Goal: Transaction & Acquisition: Purchase product/service

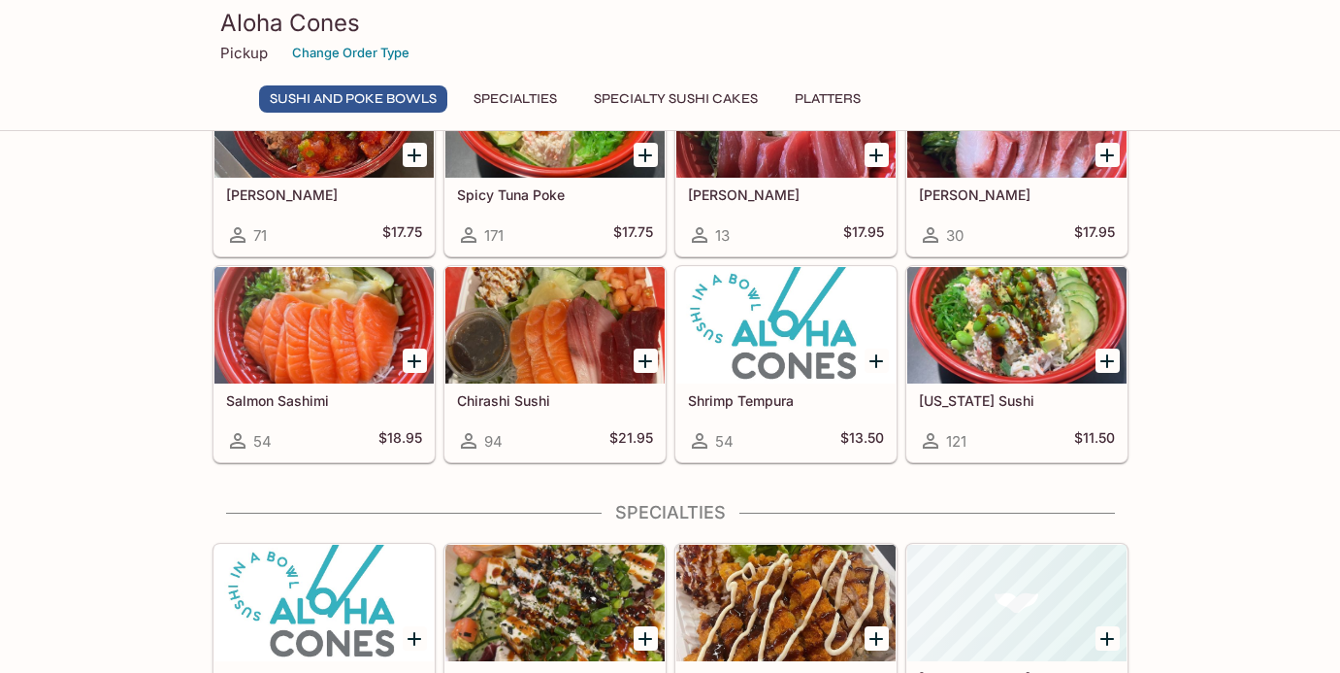
scroll to position [267, 0]
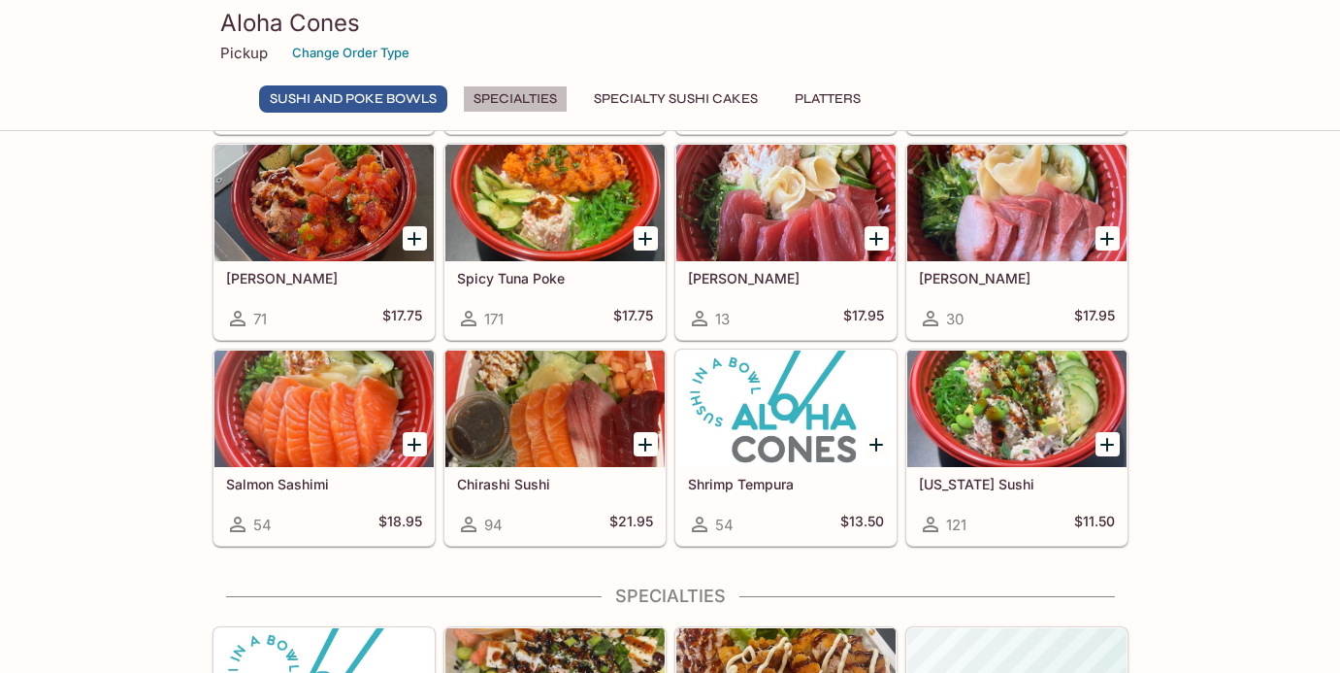
click at [543, 103] on button "Specialties" at bounding box center [515, 98] width 105 height 27
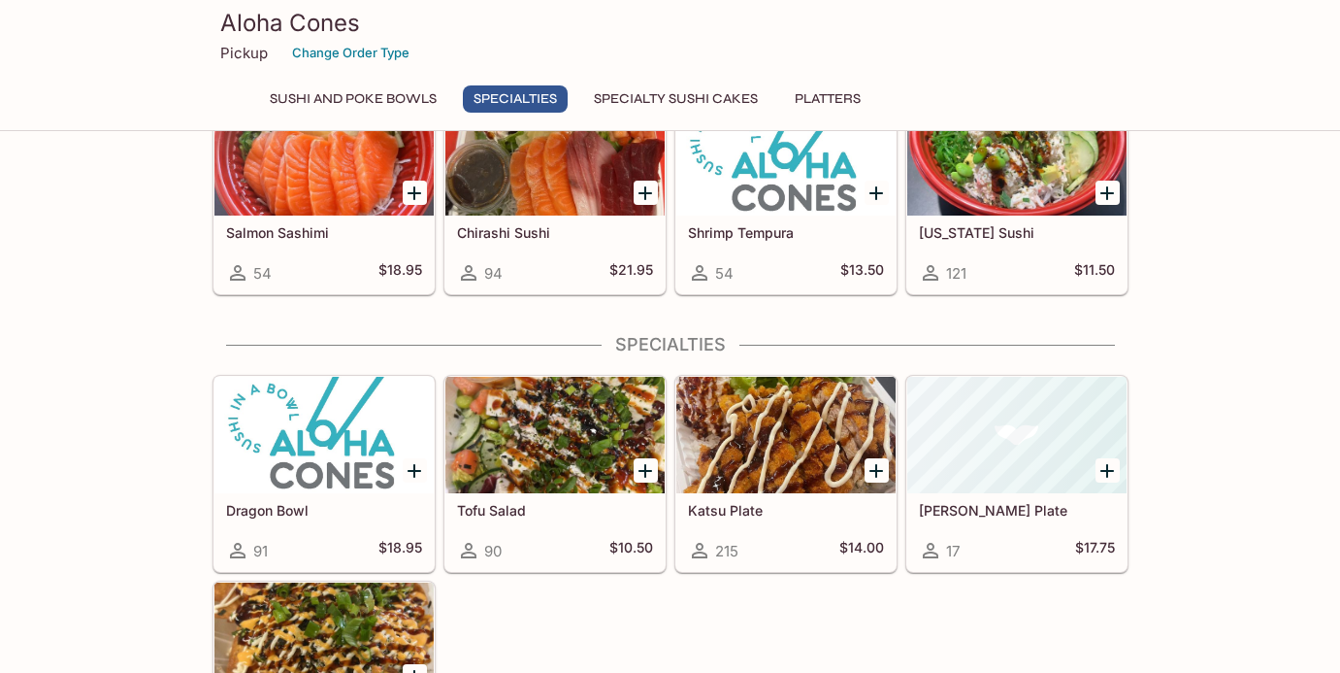
scroll to position [289, 0]
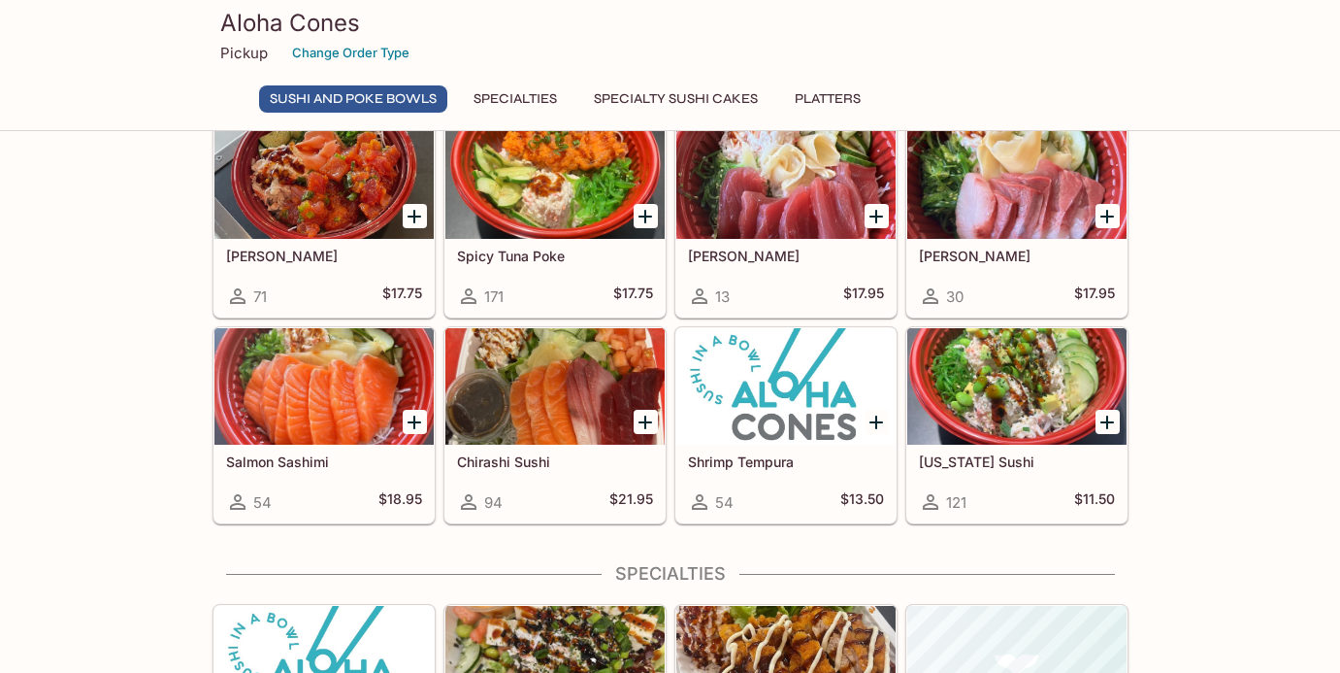
click at [788, 452] on div "Shrimp Tempura 54 $13.50" at bounding box center [786, 484] width 219 height 78
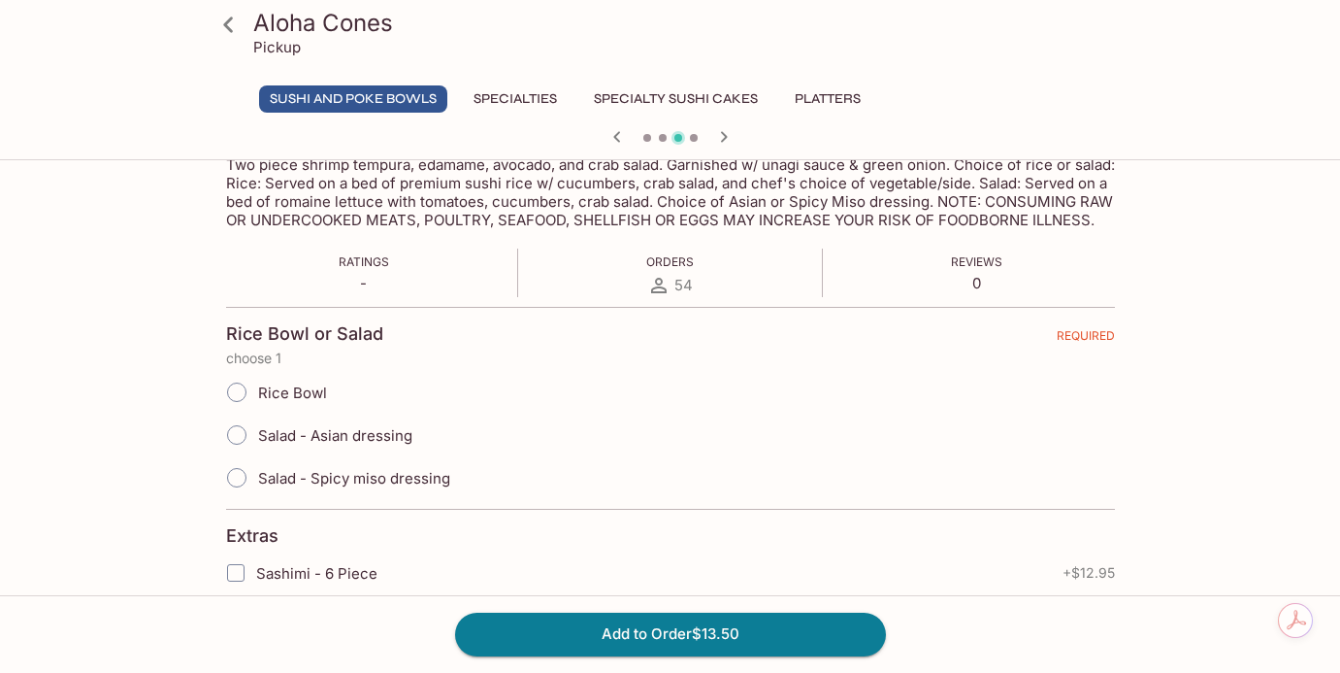
scroll to position [333, 0]
click at [226, 452] on input "Salad - Asian dressing" at bounding box center [236, 433] width 41 height 41
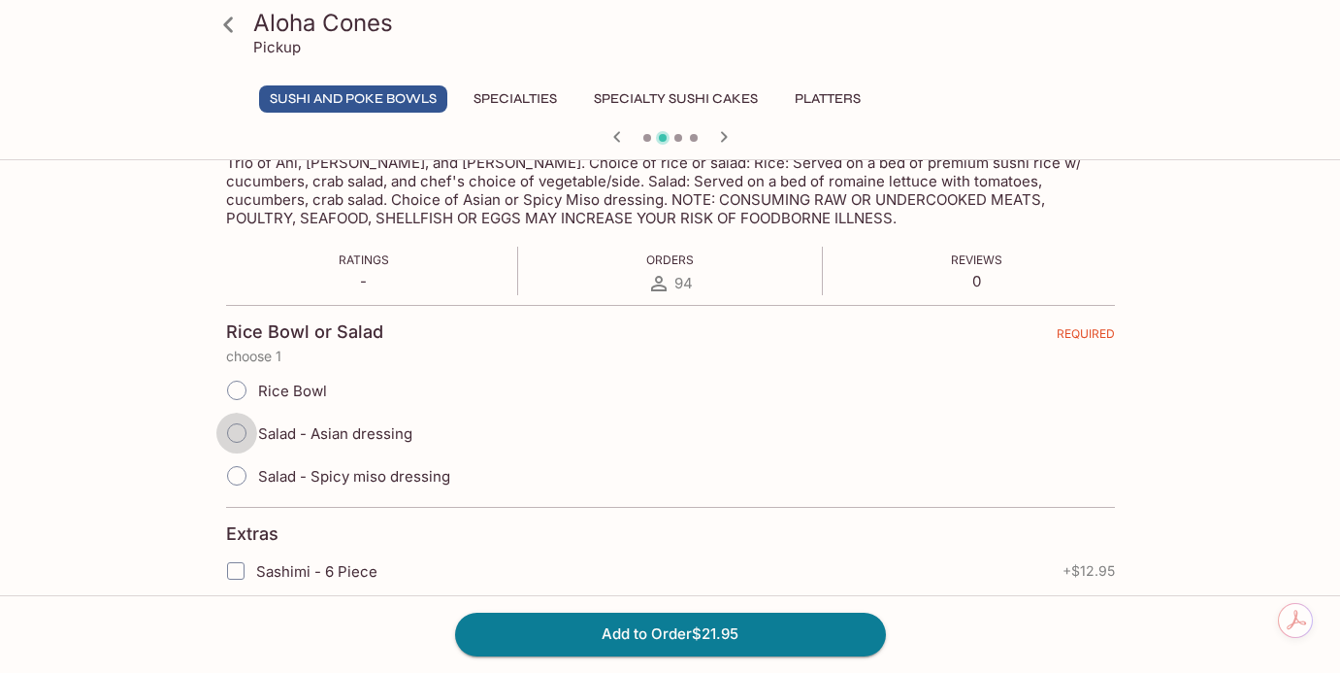
click at [235, 435] on input "Salad - Asian dressing" at bounding box center [236, 433] width 41 height 41
radio input "true"
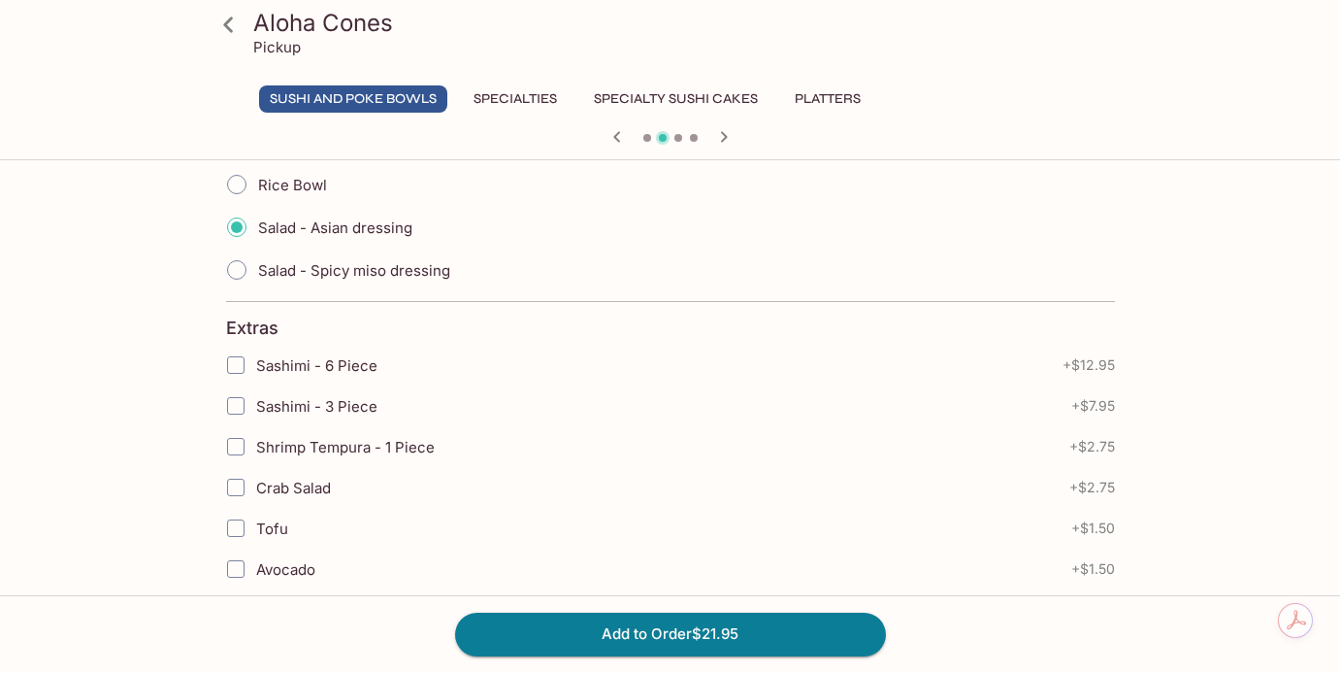
scroll to position [545, 0]
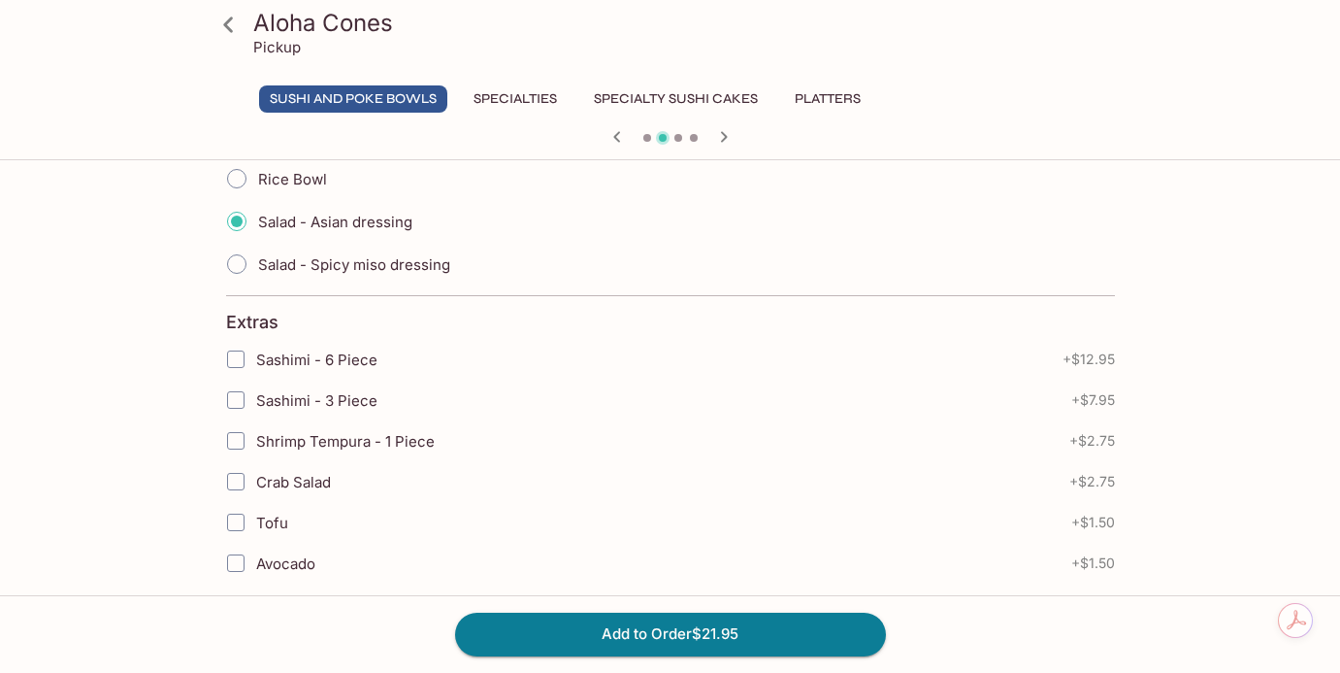
click at [231, 486] on input "Crab Salad" at bounding box center [235, 481] width 39 height 39
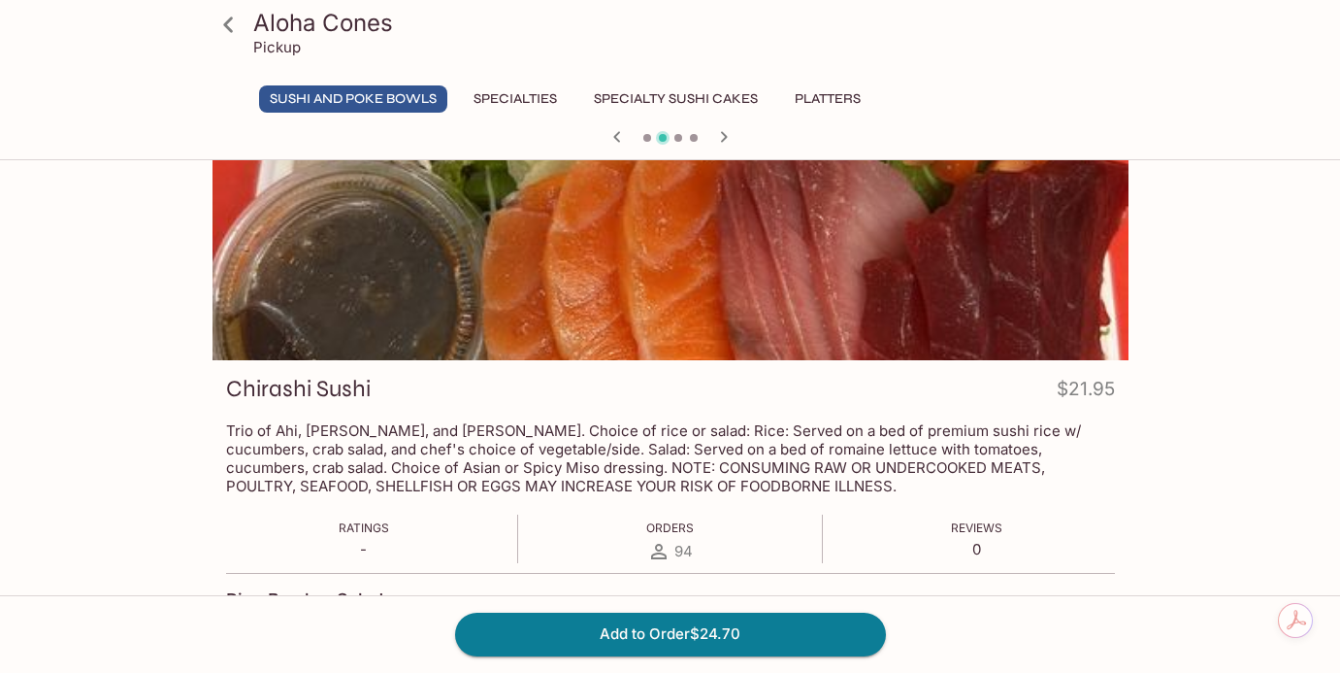
scroll to position [0, 0]
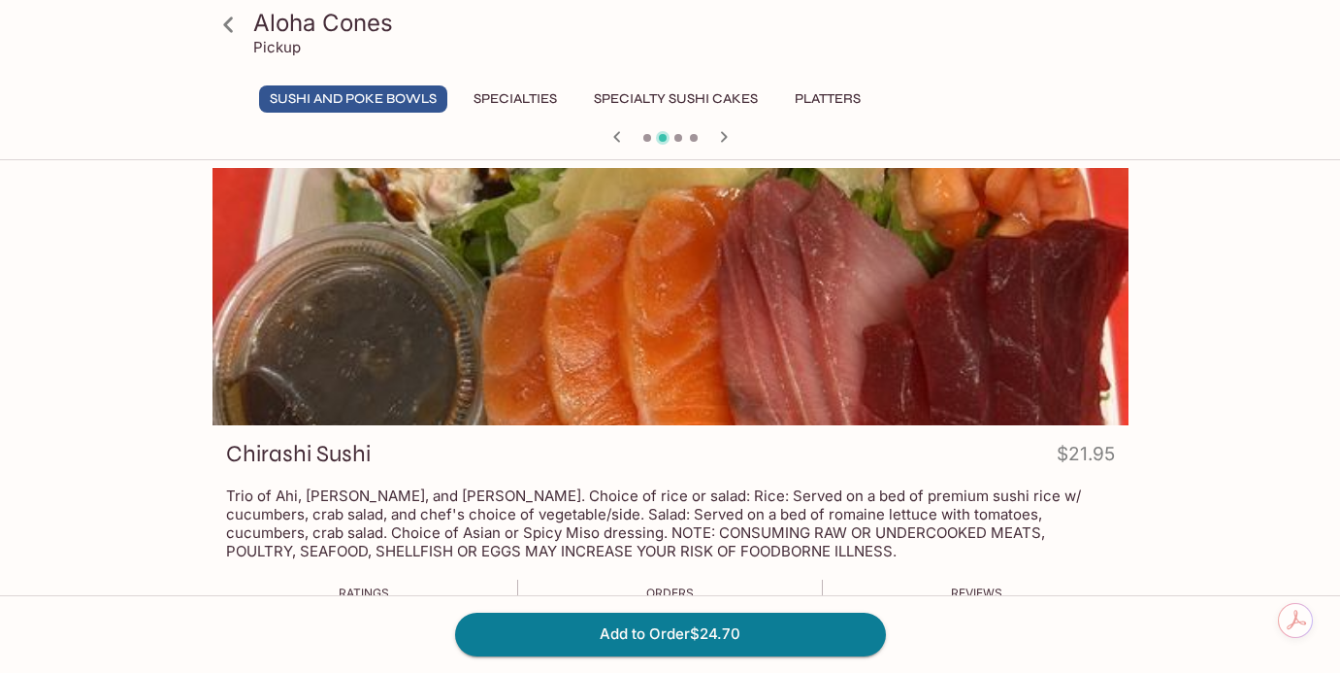
click at [725, 140] on icon "button" at bounding box center [723, 136] width 23 height 23
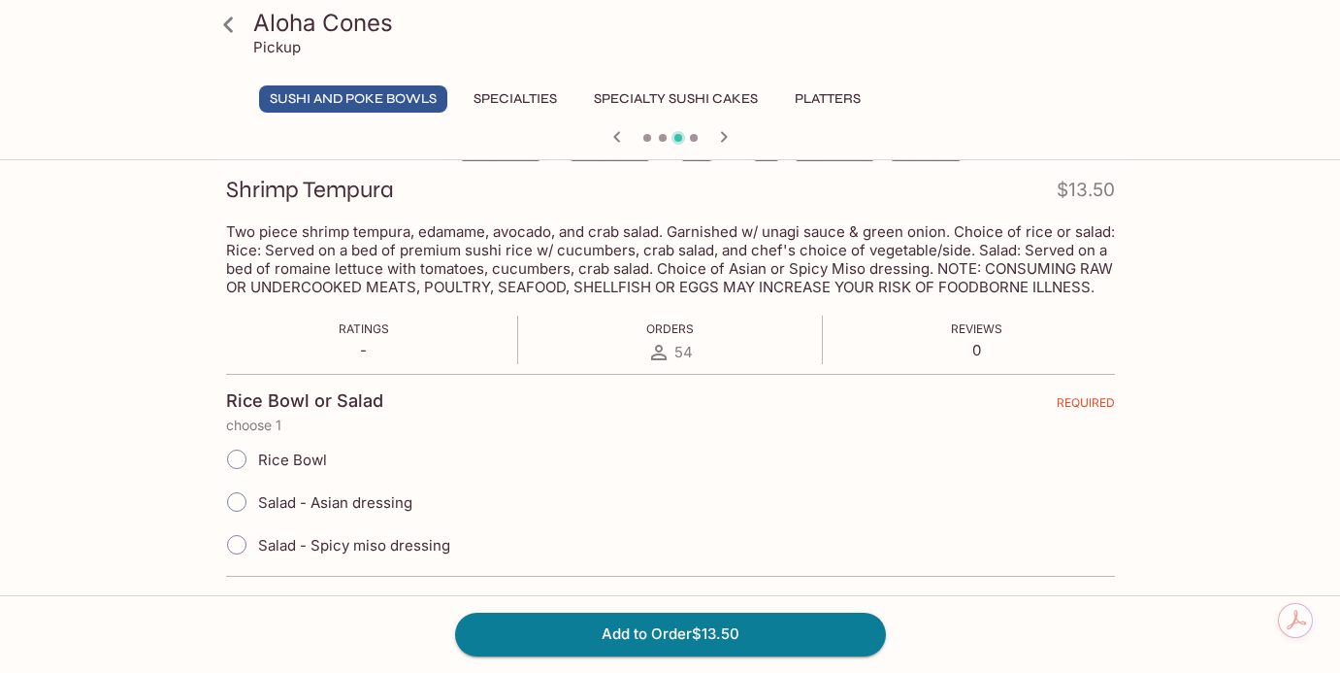
scroll to position [291, 0]
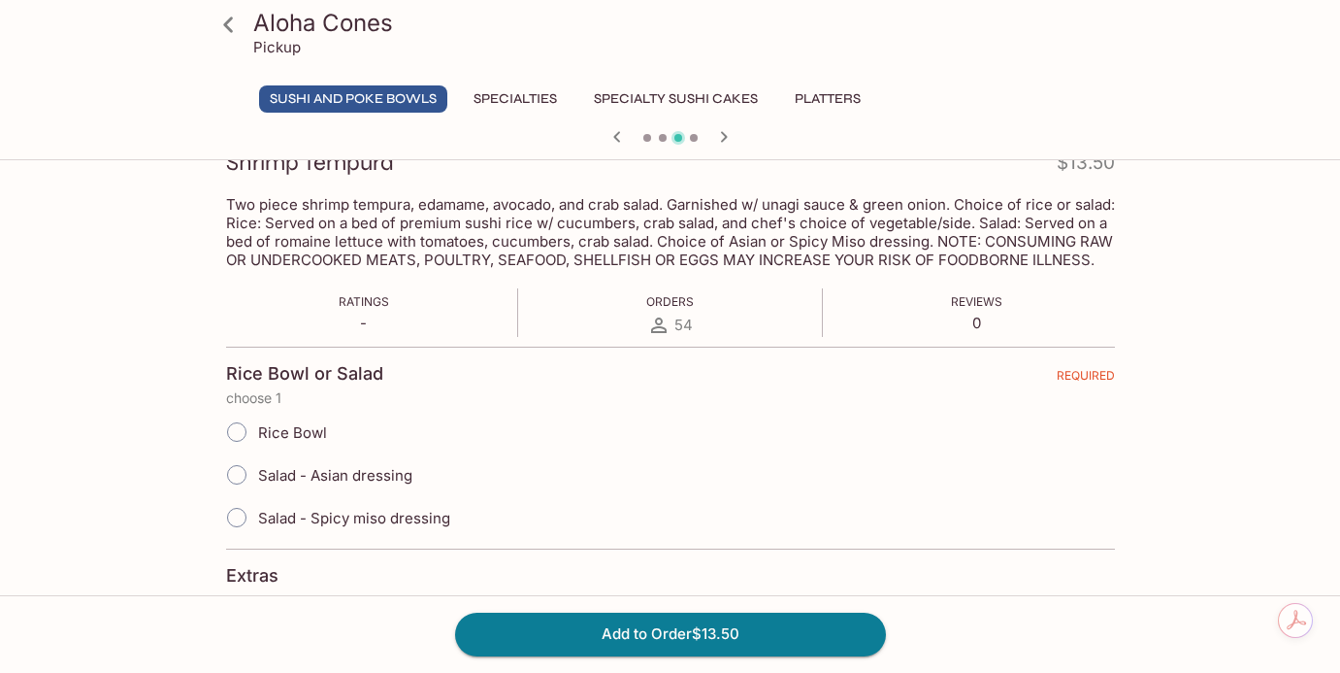
click at [243, 492] on input "Salad - Asian dressing" at bounding box center [236, 474] width 41 height 41
radio input "true"
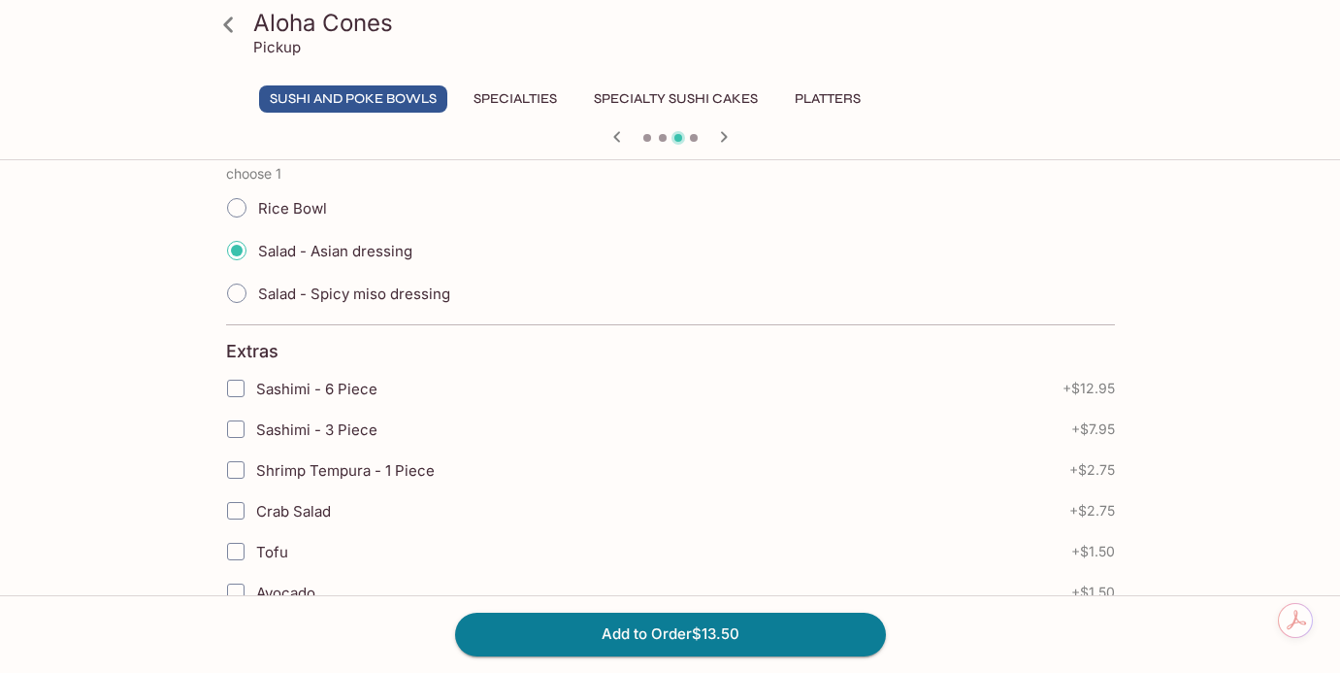
scroll to position [534, 0]
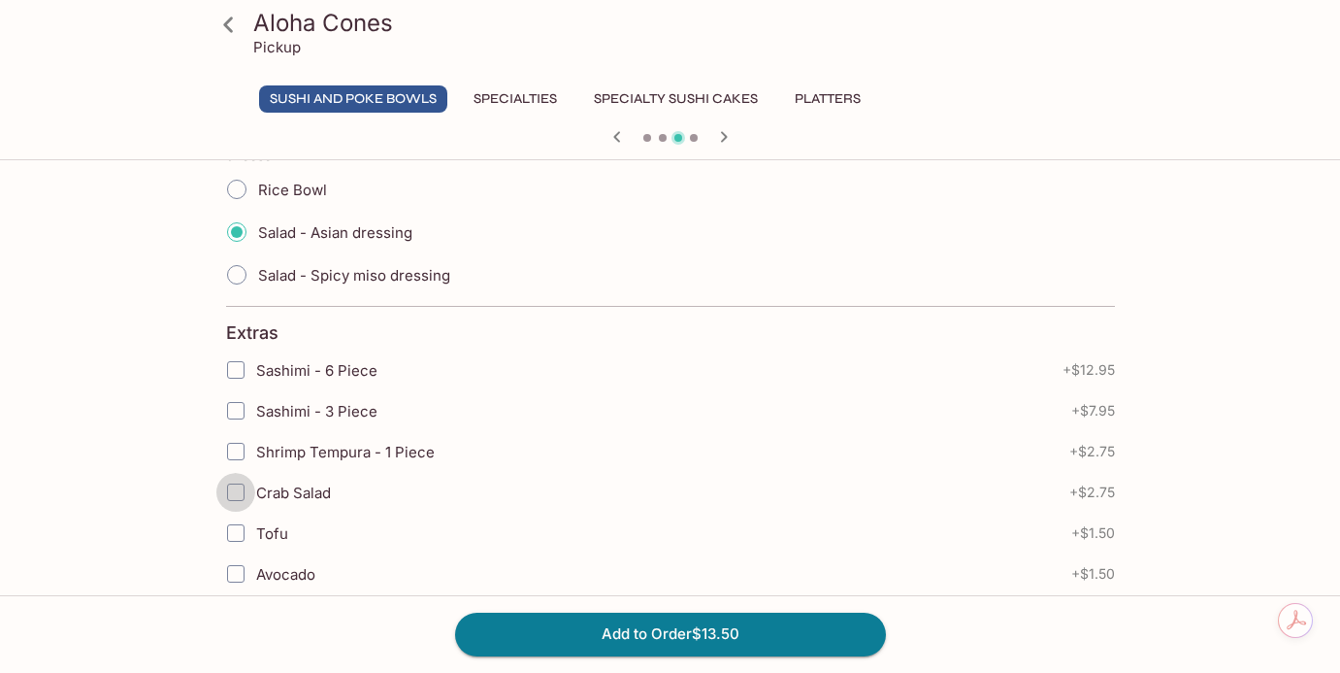
click at [233, 510] on input "Crab Salad" at bounding box center [235, 492] width 39 height 39
checkbox input "true"
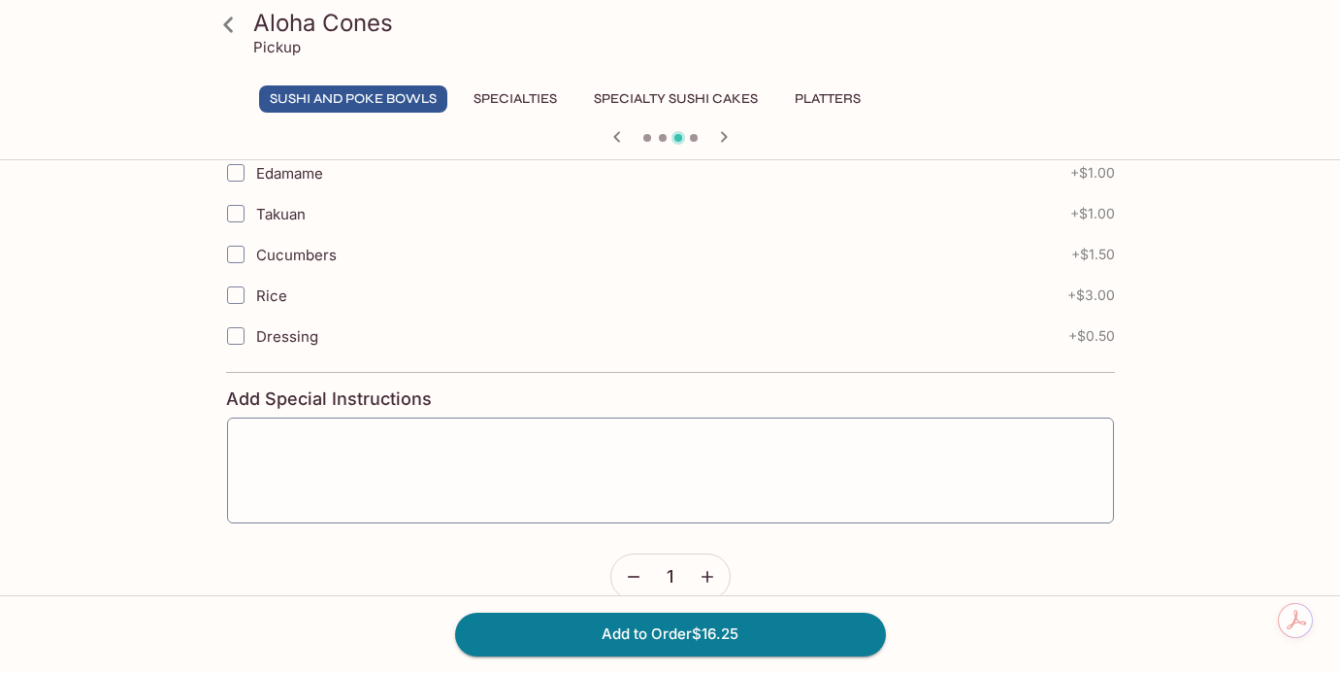
scroll to position [1027, 0]
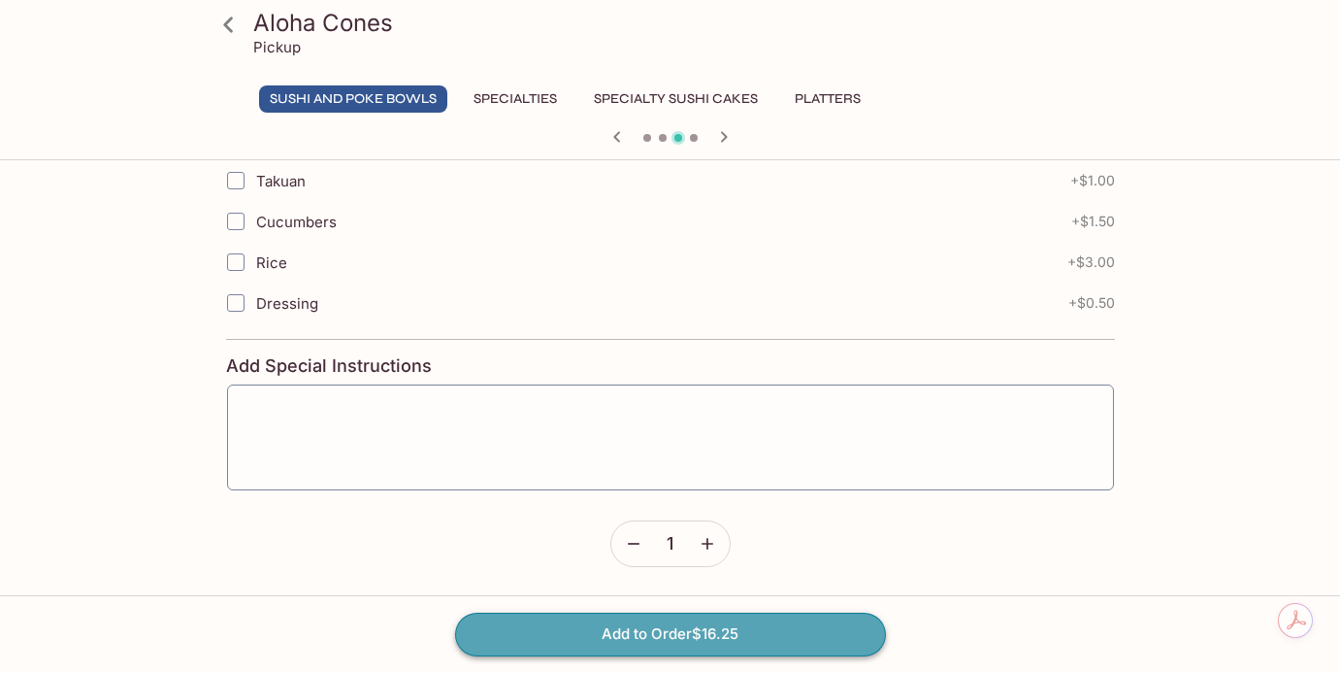
click at [694, 630] on button "Add to Order $16.25" at bounding box center [670, 633] width 431 height 43
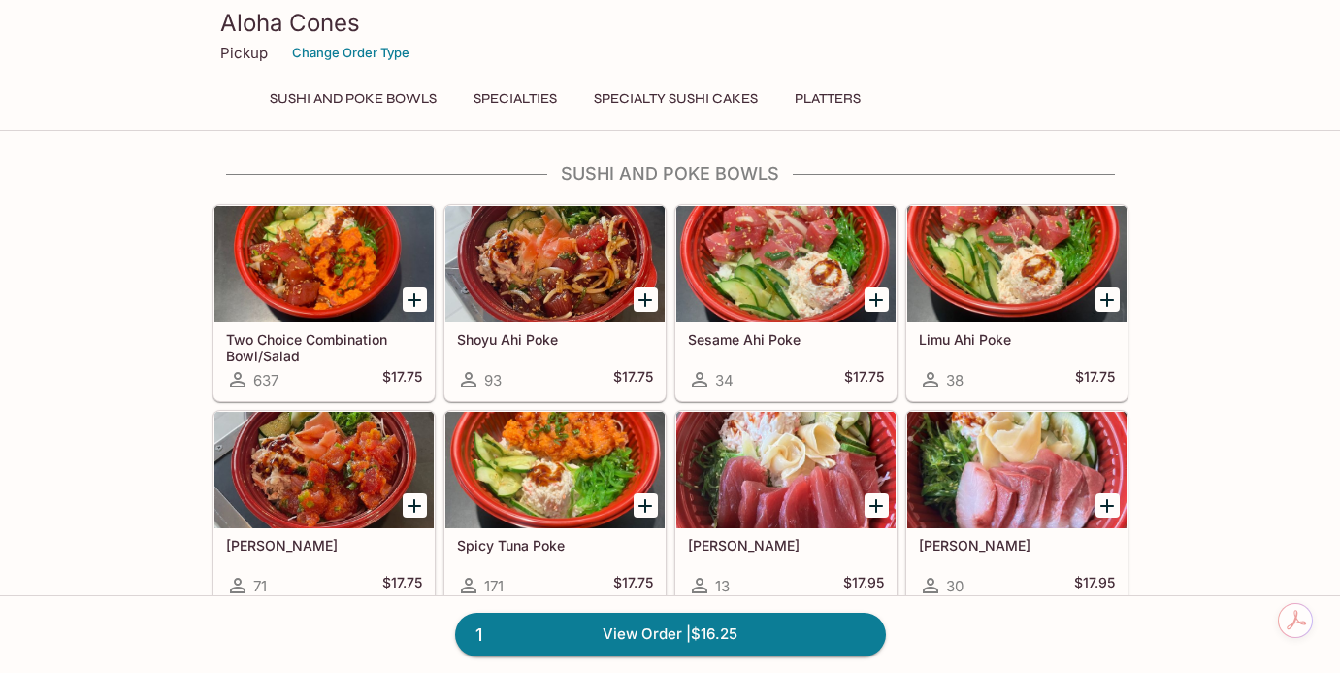
click at [694, 630] on link "1 View Order | $16.25" at bounding box center [670, 633] width 431 height 43
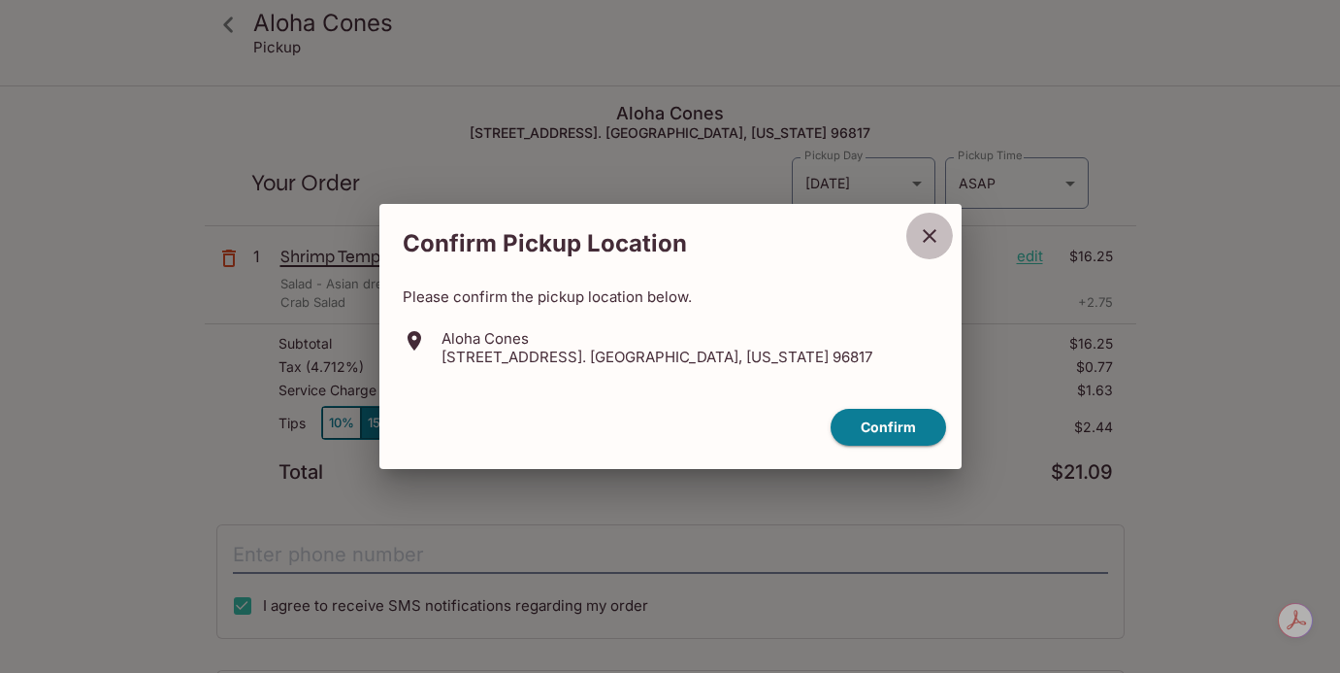
click at [930, 237] on icon "close" at bounding box center [929, 235] width 23 height 23
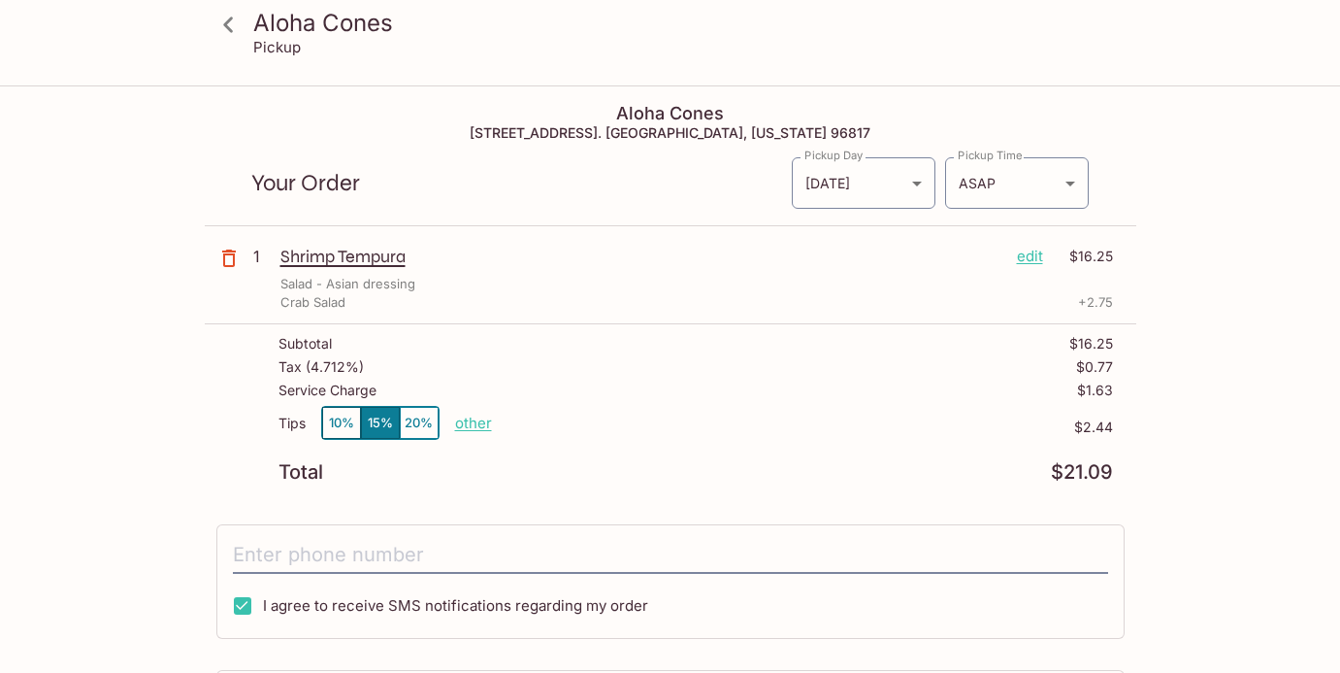
click at [334, 426] on button "10%" at bounding box center [341, 423] width 39 height 32
click at [492, 424] on p "$1.63" at bounding box center [802, 427] width 621 height 16
click at [477, 423] on p "other" at bounding box center [473, 422] width 37 height 18
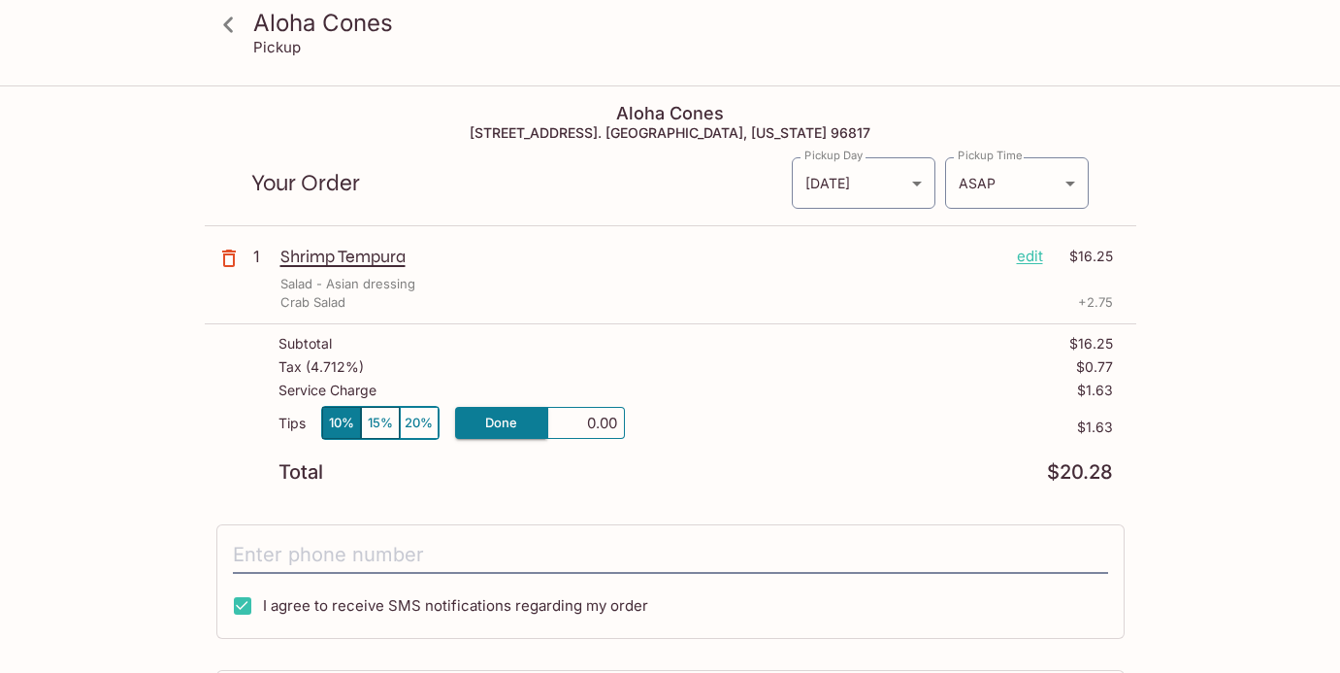
type input "0.00"
